Goal: Task Accomplishment & Management: Manage account settings

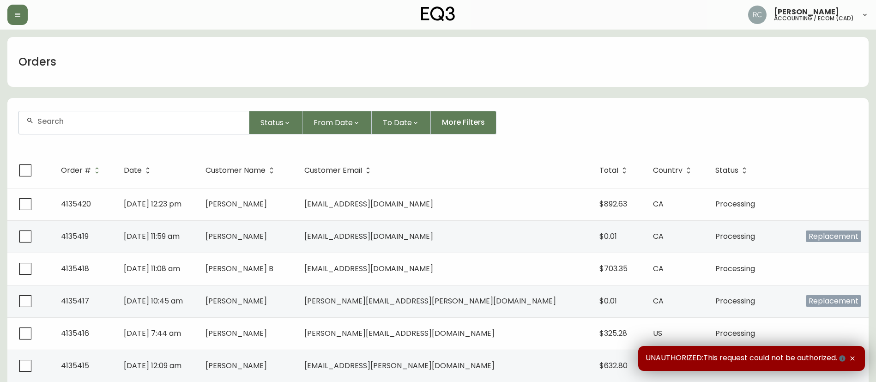
click at [61, 126] on div at bounding box center [134, 122] width 230 height 23
paste input "8500480"
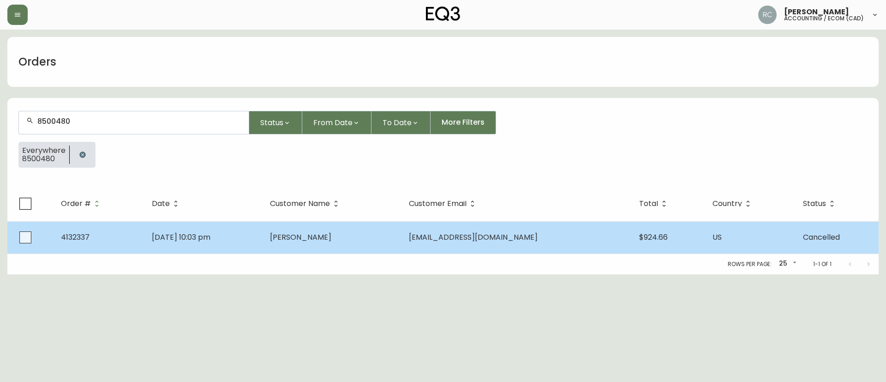
type input "8500480"
click at [124, 234] on td "4132337" at bounding box center [99, 237] width 91 height 32
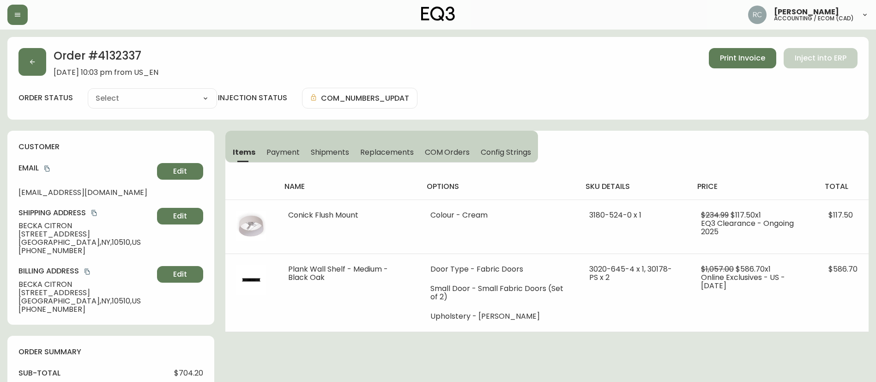
type input "Cancelled"
select select "CANCELLED"
click at [120, 55] on h2 "Order # 4132337" at bounding box center [106, 58] width 105 height 20
copy h2 "4132337"
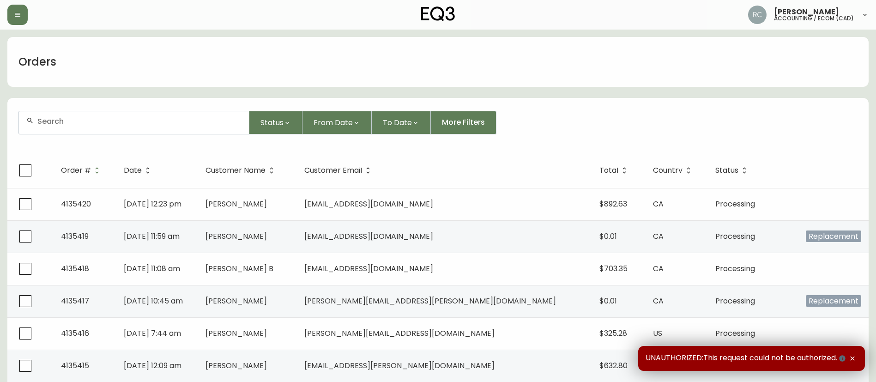
click at [160, 126] on div at bounding box center [134, 122] width 230 height 23
paste input "8504648"
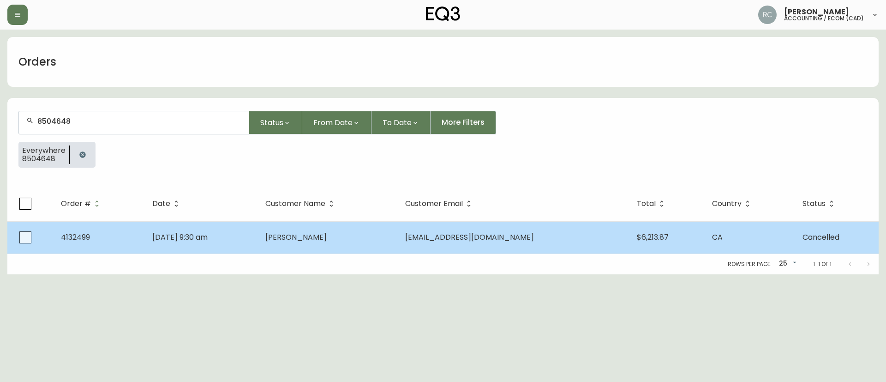
type input "8504648"
click at [210, 231] on td "Apr 19 2025, 9:30 am" at bounding box center [201, 237] width 113 height 32
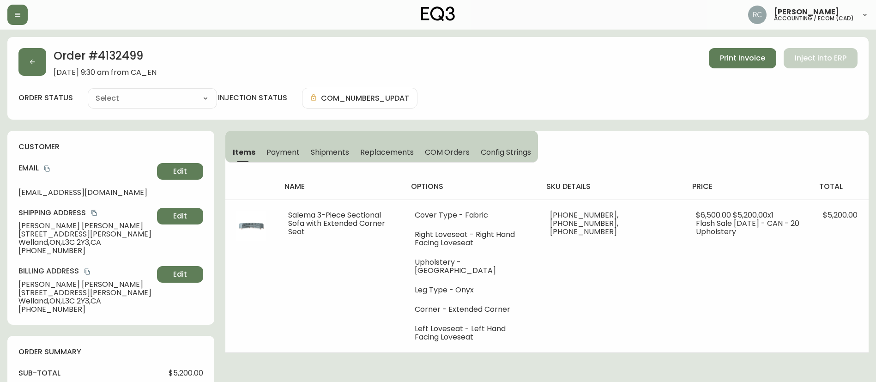
type input "Cancelled"
select select "CANCELLED"
click at [129, 52] on h2 "Order # 4132499" at bounding box center [105, 58] width 103 height 20
click at [129, 51] on h2 "Order # 4132499" at bounding box center [105, 58] width 103 height 20
copy h2 "4132499"
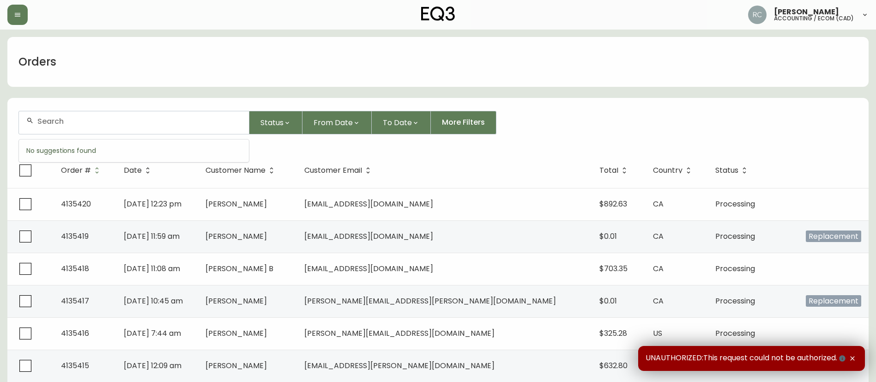
click at [131, 121] on input "text" at bounding box center [139, 121] width 204 height 9
paste input "8520788"
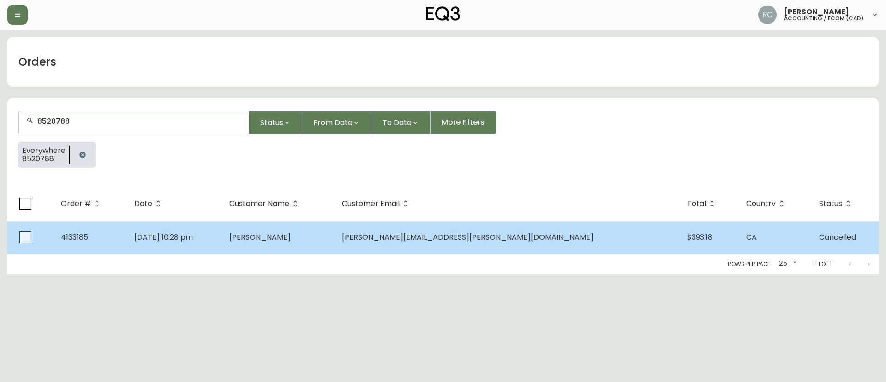
type input "8520788"
click at [222, 232] on td "May 21 2025, 10:28 pm" at bounding box center [174, 237] width 95 height 32
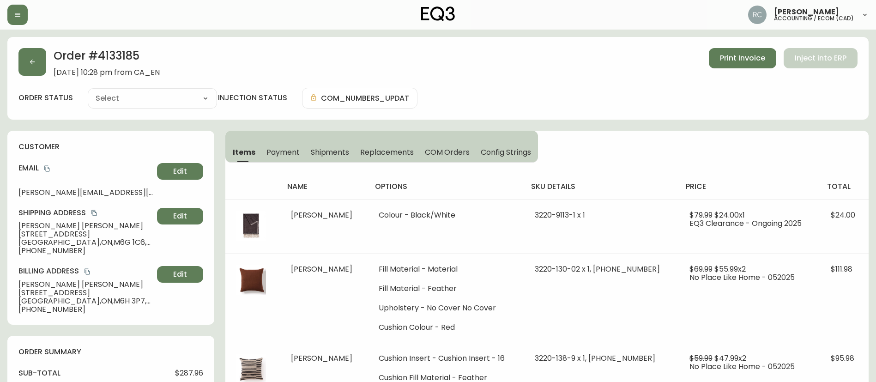
type input "Cancelled"
select select "CANCELLED"
click at [113, 47] on div "Order # 4133185 May 21, 2025 at 10:28 pm from CA_EN Print Invoice Inject into E…" at bounding box center [437, 78] width 861 height 83
click at [114, 50] on h2 "Order # 4133185" at bounding box center [107, 58] width 106 height 20
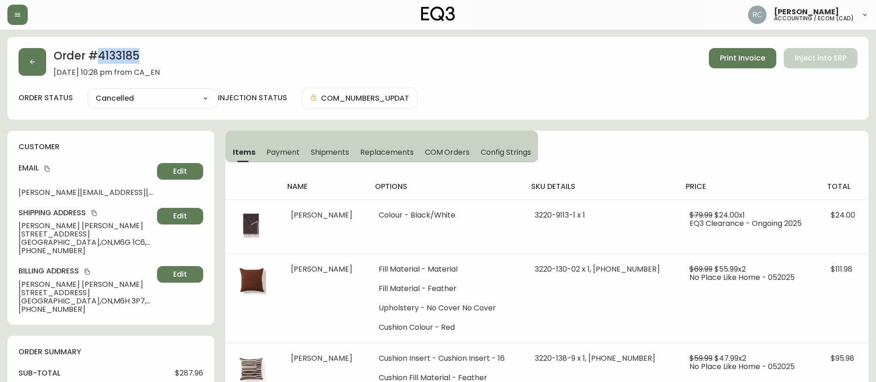
copy h2 "4133185"
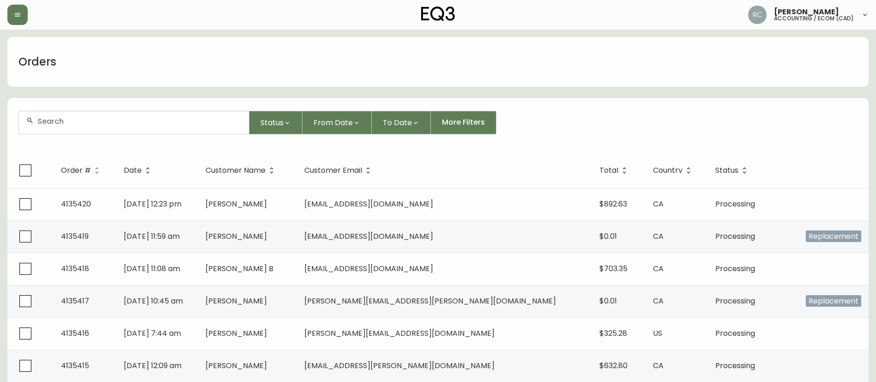
click at [199, 111] on div at bounding box center [134, 122] width 230 height 23
paste input "8522177"
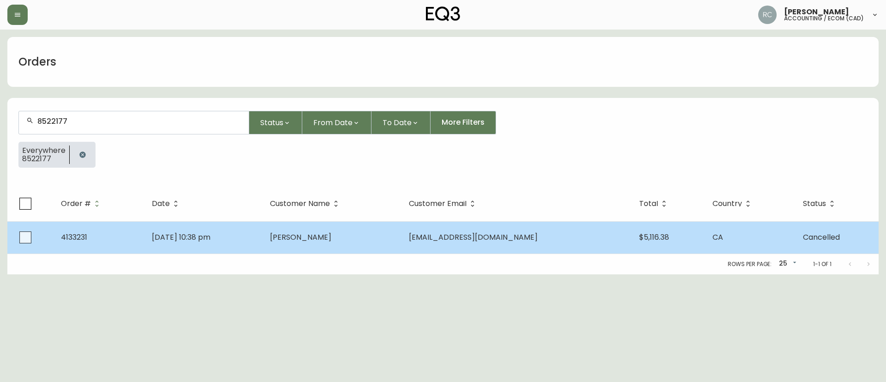
type input "8522177"
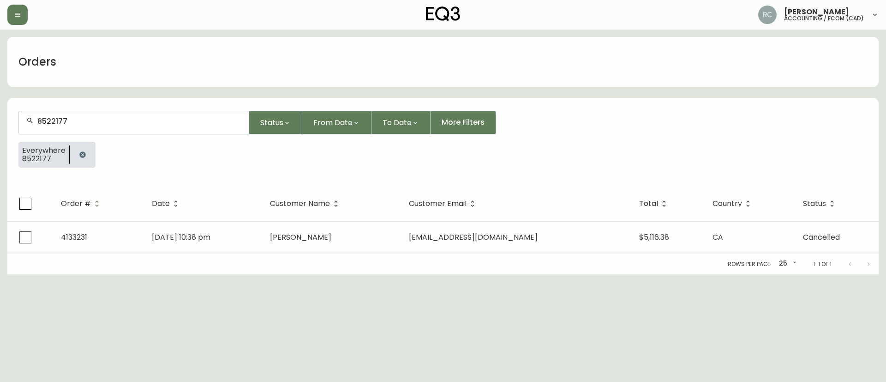
click at [255, 241] on td "May 23 2025, 10:38 pm" at bounding box center [204, 237] width 118 height 32
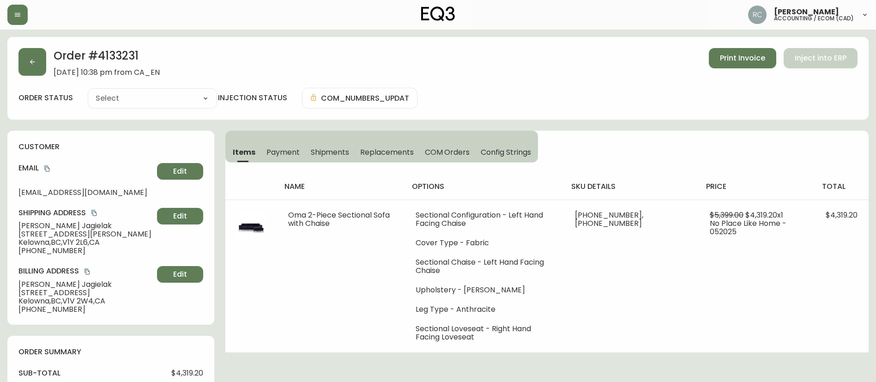
type input "Cancelled"
select select "CANCELLED"
click at [119, 52] on h2 "Order # 4133231" at bounding box center [107, 58] width 106 height 20
copy h2 "4133231"
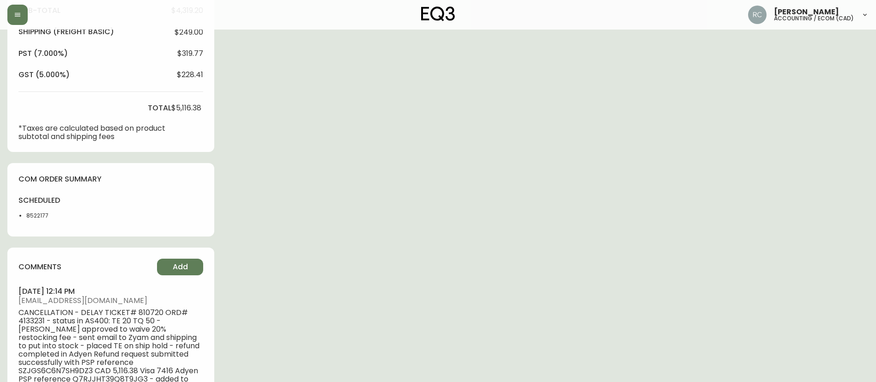
scroll to position [369, 0]
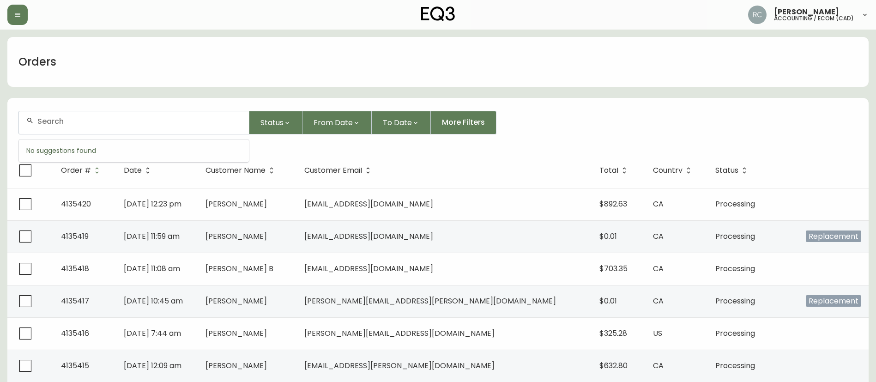
click at [192, 120] on input "text" at bounding box center [139, 121] width 204 height 9
paste input "4132614"
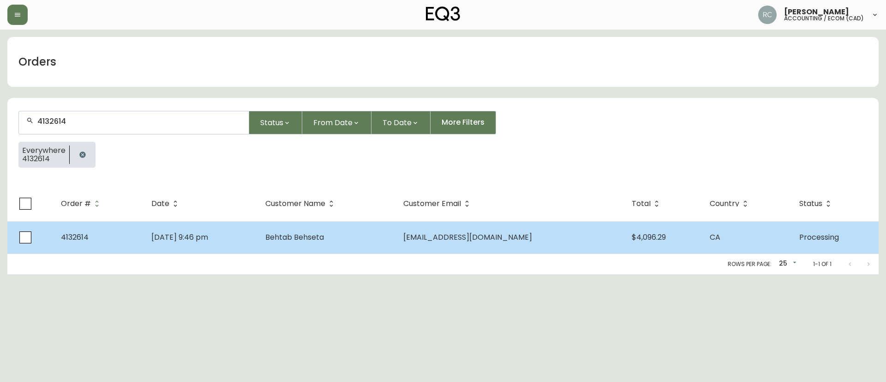
type input "4132614"
click at [344, 248] on td "Behtab Behseta" at bounding box center [327, 237] width 138 height 32
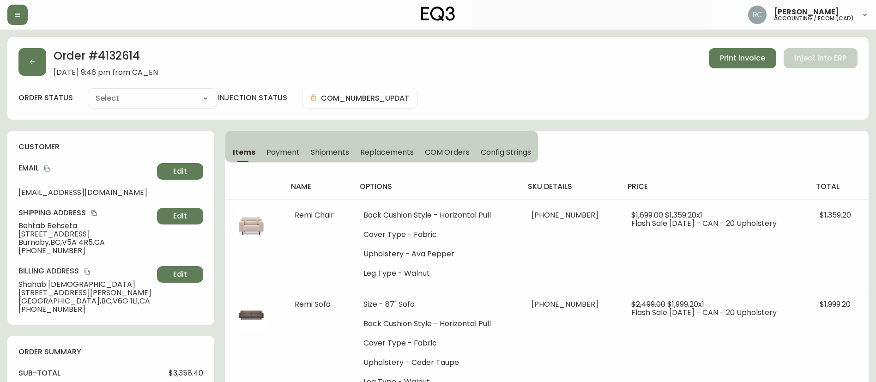
type input "Processing"
select select "PROCESSING"
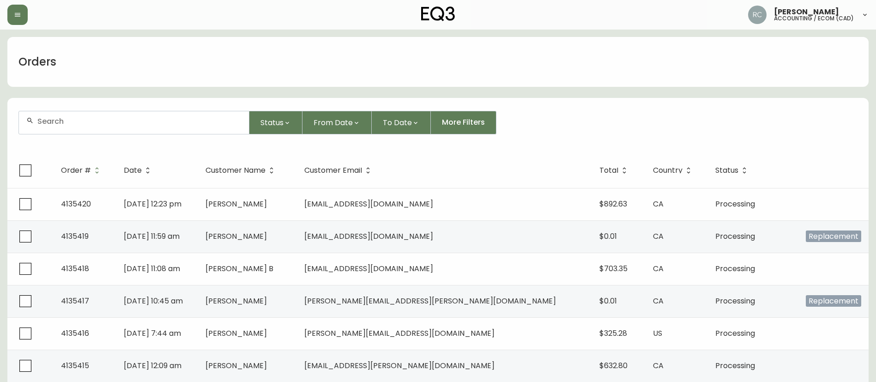
click at [155, 114] on div at bounding box center [134, 122] width 230 height 23
paste input "4132614"
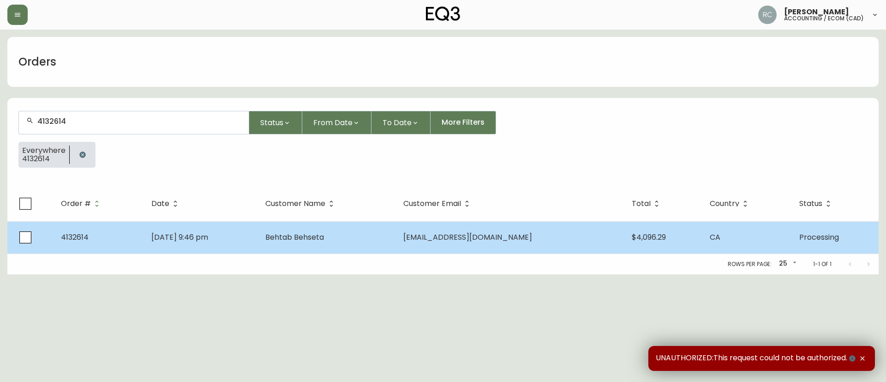
type input "4132614"
click at [304, 246] on td "Behtab Behseta" at bounding box center [327, 237] width 138 height 32
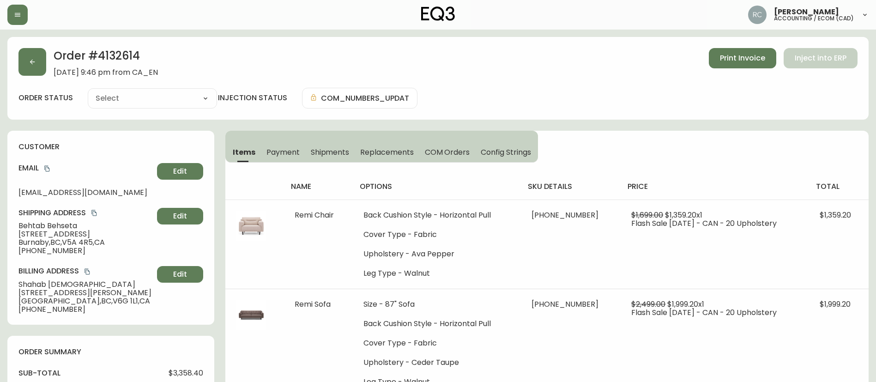
type input "Processing"
select select "PROCESSING"
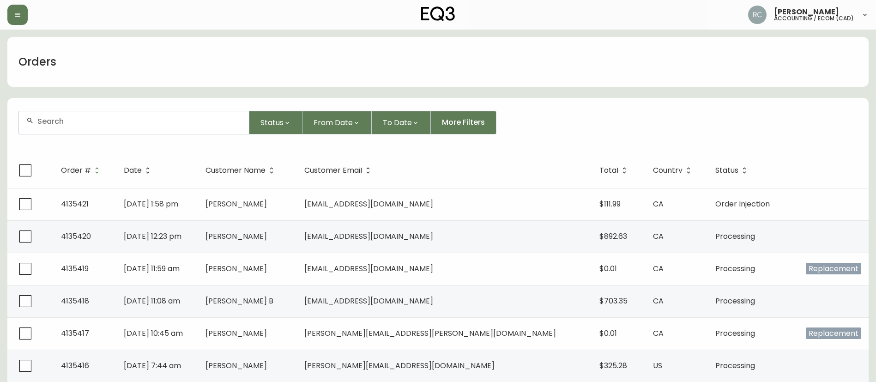
click at [146, 126] on div at bounding box center [134, 122] width 230 height 23
paste input "4132583"
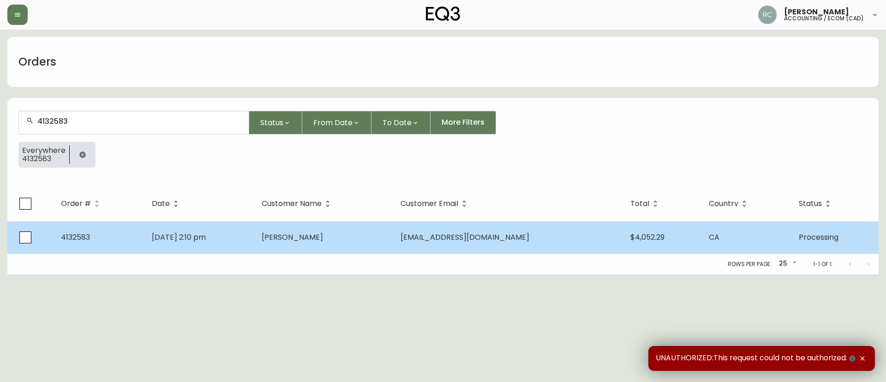
type input "4132583"
click at [319, 226] on td "Richard Thoman" at bounding box center [323, 237] width 139 height 32
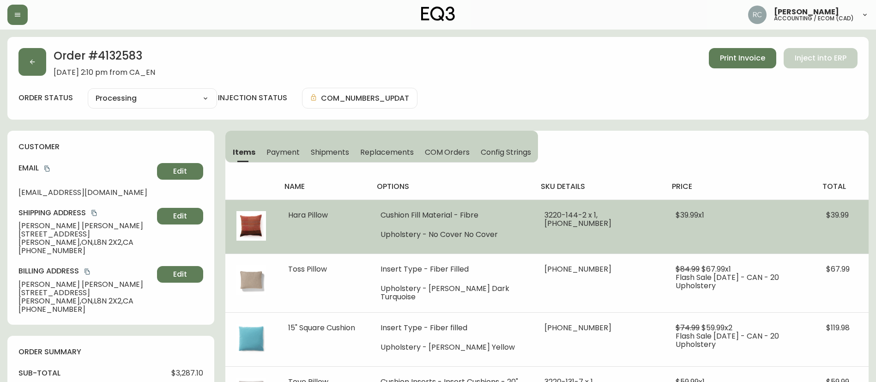
type input "Processing"
select select "PROCESSING"
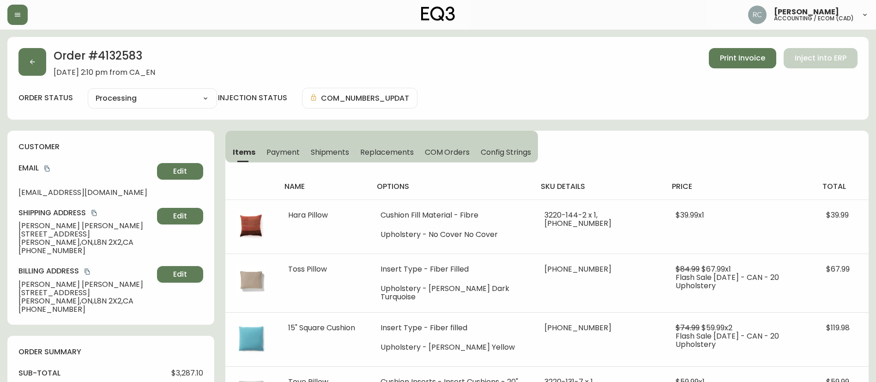
click at [632, 104] on div "order status Processing Cancelled Fully Shipped Processing Partially Shipped in…" at bounding box center [437, 98] width 839 height 21
click at [392, 58] on div "Order # 4132583 April 22, 2025 at 2:10 pm from CA_EN Print Invoice Inject into …" at bounding box center [437, 62] width 839 height 29
click at [390, 58] on div "Order # 4132583 April 22, 2025 at 2:10 pm from CA_EN Print Invoice Inject into …" at bounding box center [437, 62] width 839 height 29
click at [19, 282] on span "Richard Thoman" at bounding box center [85, 284] width 135 height 8
